Goal: Task Accomplishment & Management: Use online tool/utility

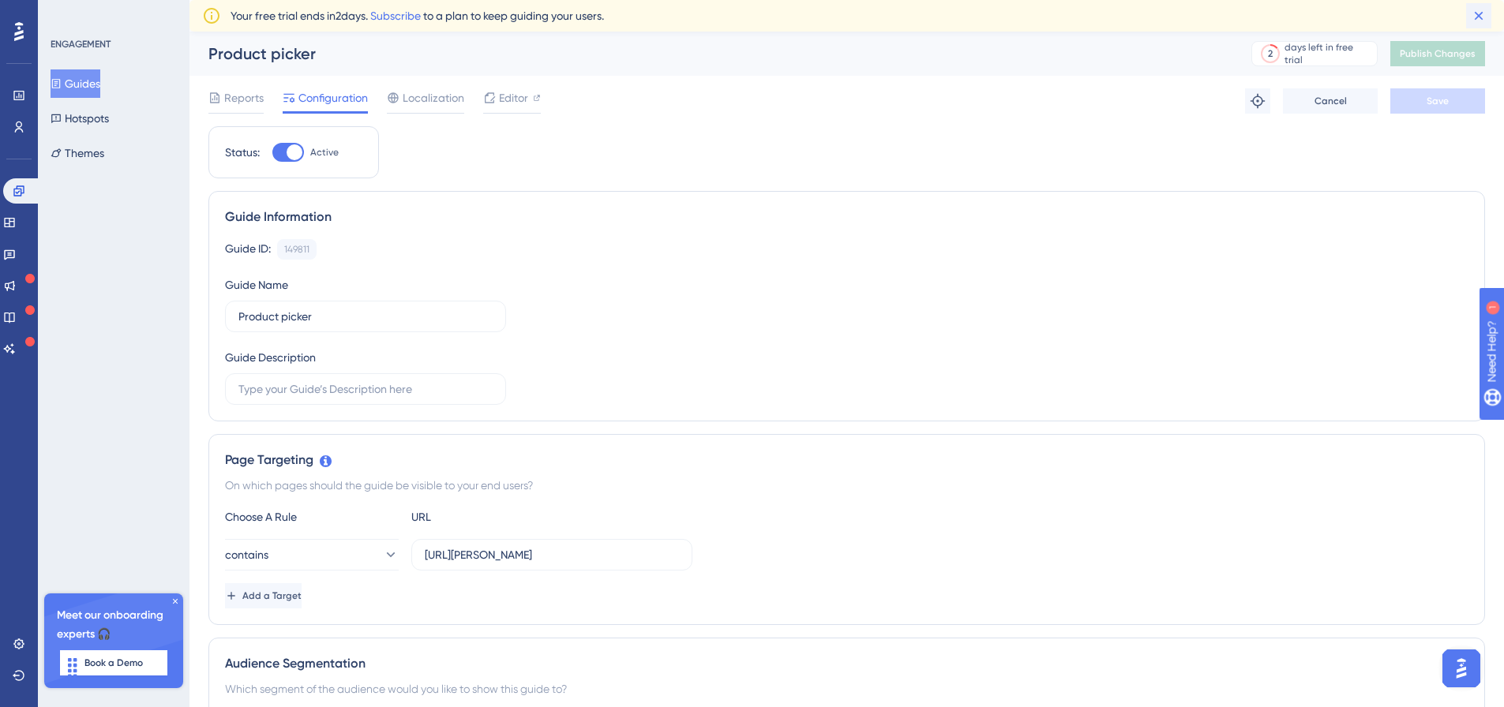
click at [1478, 13] on icon at bounding box center [1479, 16] width 16 height 16
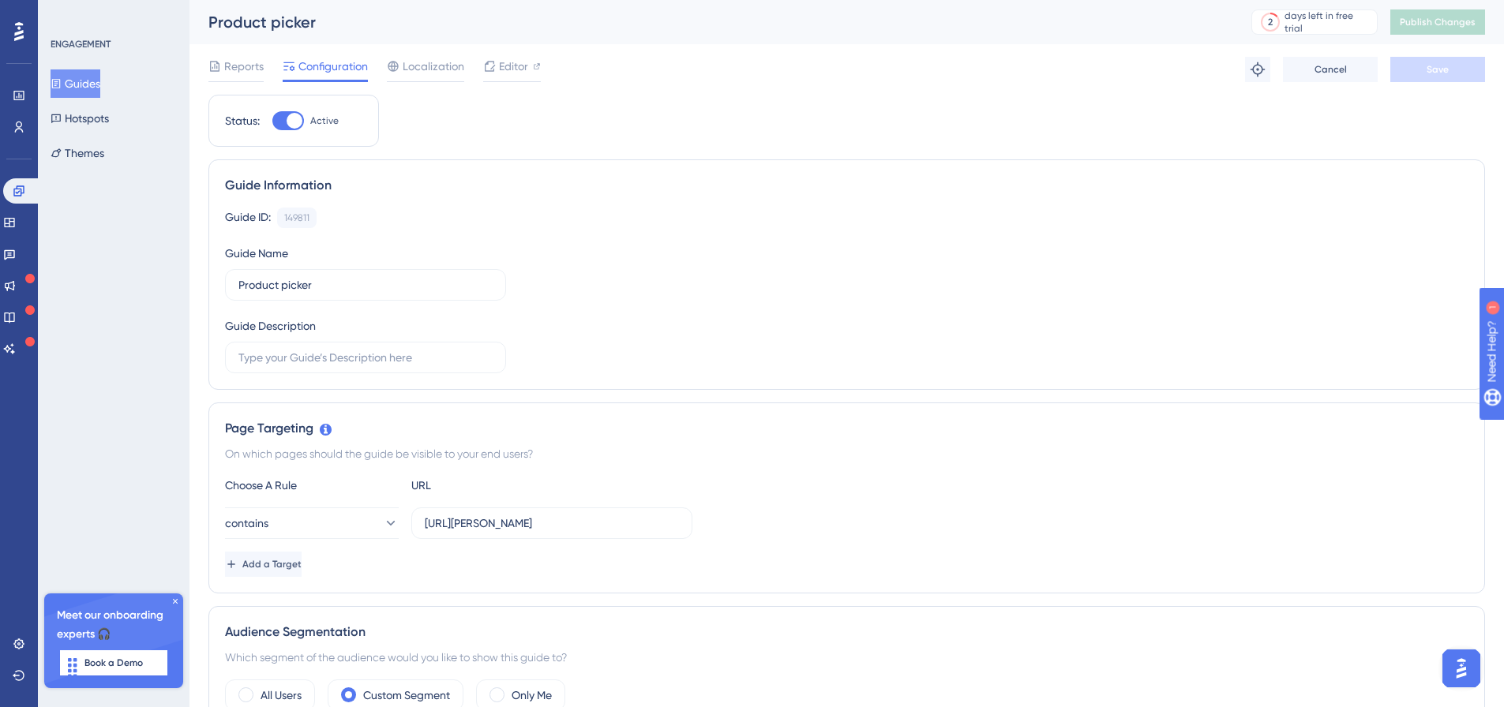
click at [12, 38] on div at bounding box center [18, 31] width 25 height 25
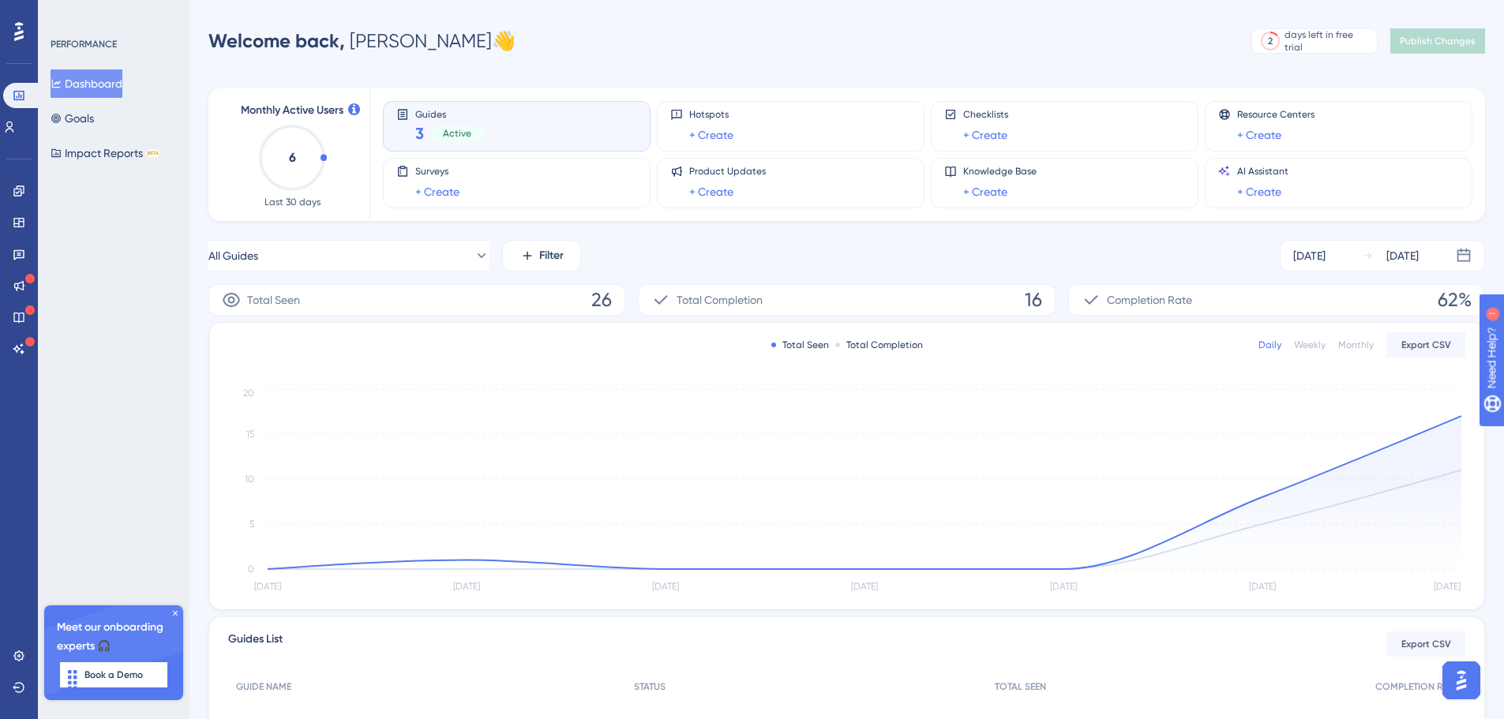
click at [175, 612] on icon at bounding box center [175, 613] width 9 height 9
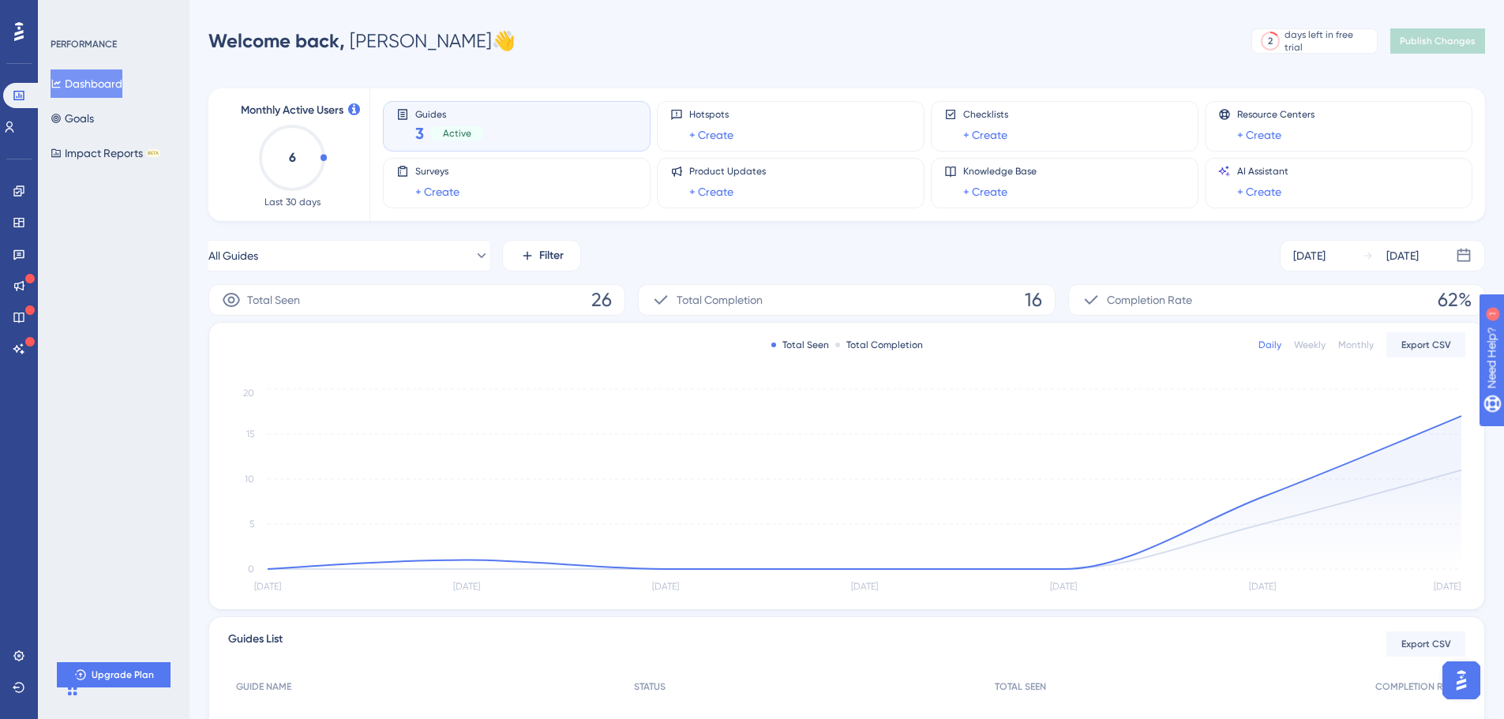
scroll to position [174, 0]
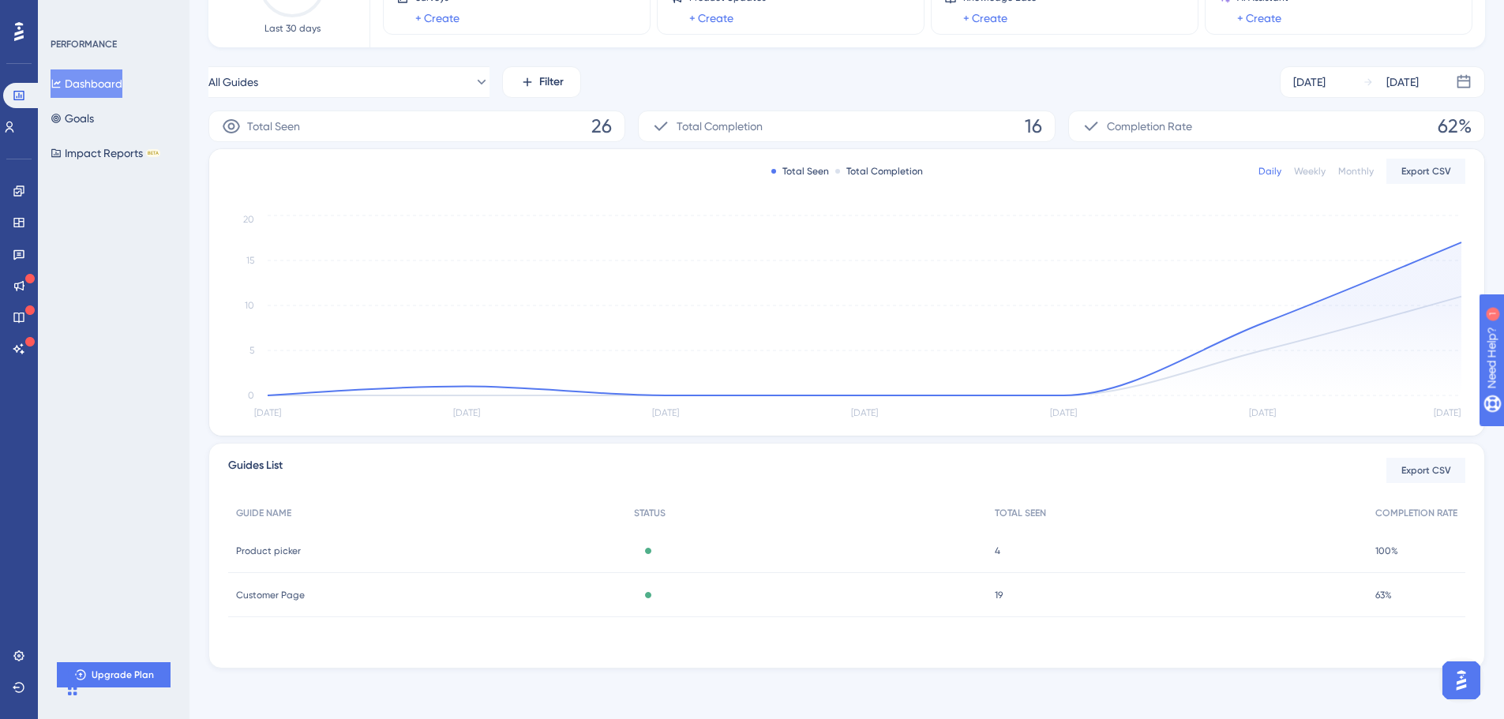
click at [17, 28] on icon at bounding box center [18, 31] width 9 height 19
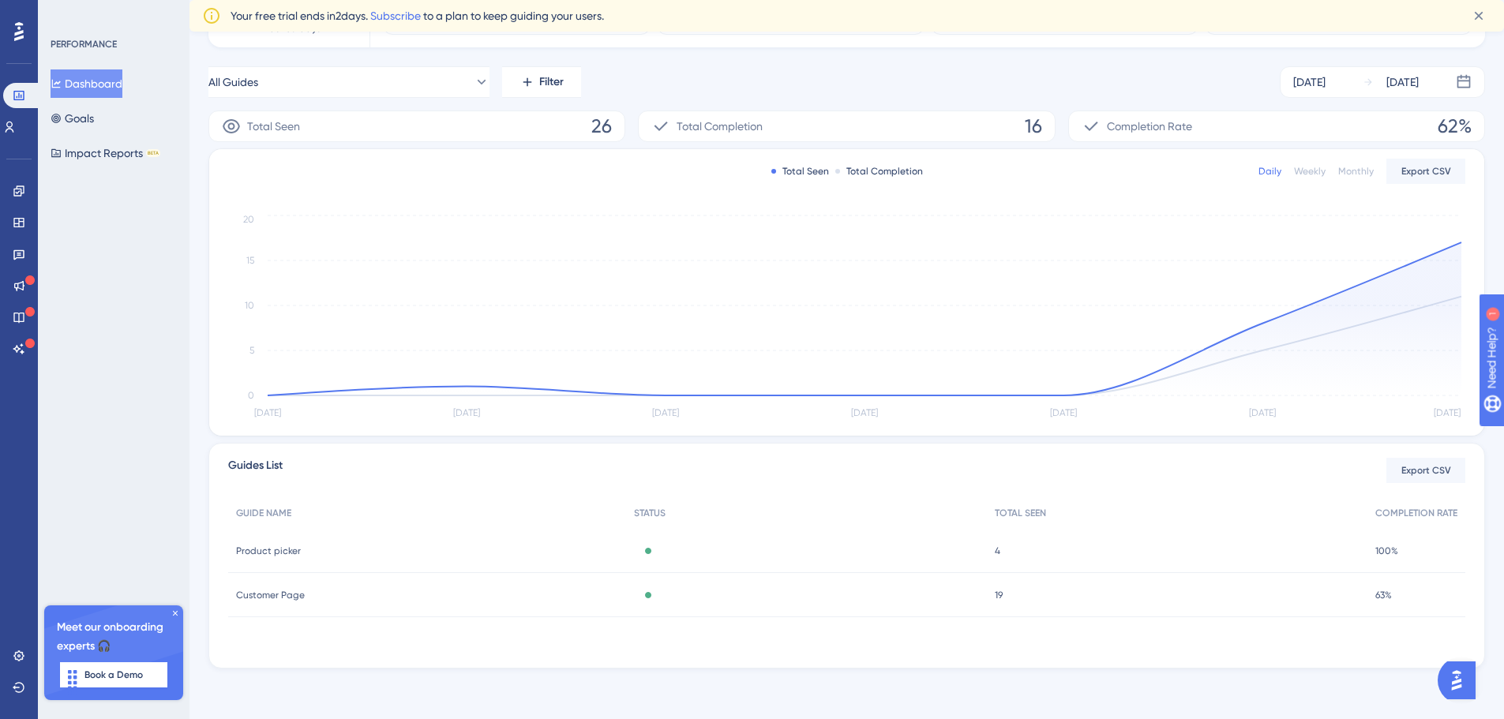
click at [178, 615] on icon at bounding box center [175, 613] width 9 height 9
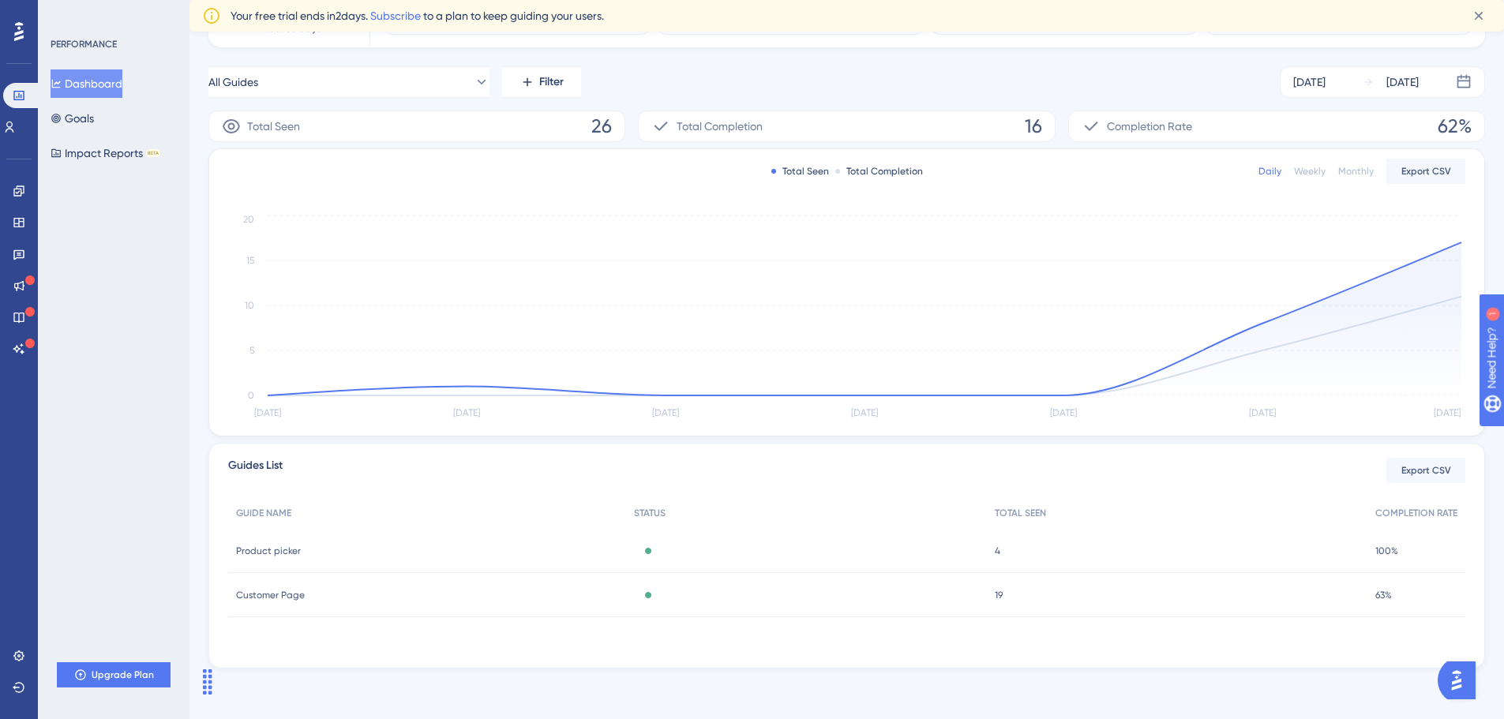
drag, startPoint x: 81, startPoint y: 677, endPoint x: 298, endPoint y: 669, distance: 217.3
click at [220, 670] on icon "Chat Widget" at bounding box center [207, 682] width 25 height 25
click at [24, 685] on icon at bounding box center [19, 687] width 13 height 13
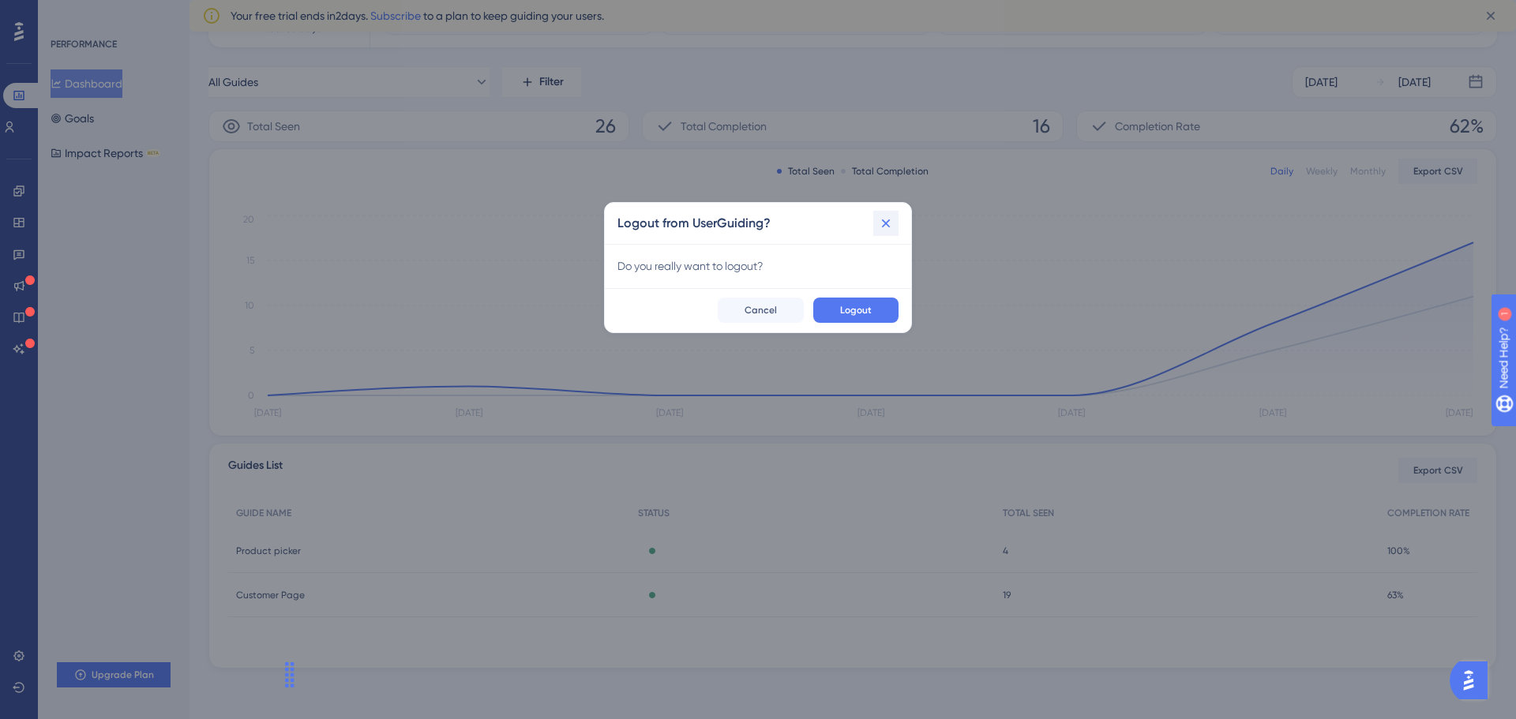
click at [876, 218] on button at bounding box center [885, 223] width 25 height 25
